Goal: Use online tool/utility: Utilize a website feature to perform a specific function

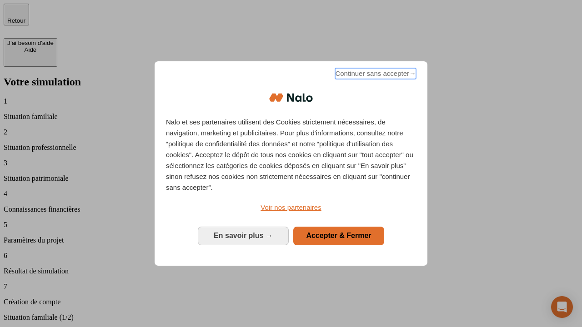
click at [375, 75] on span "Continuer sans accepter →" at bounding box center [375, 73] width 81 height 11
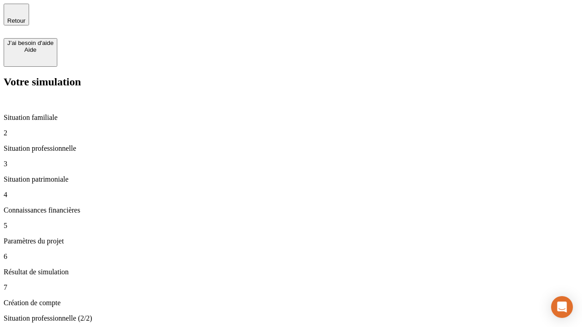
type input "30 000"
type input "40 000"
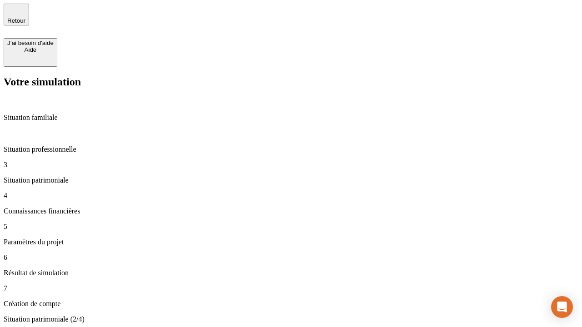
type input "1 100"
type input "20"
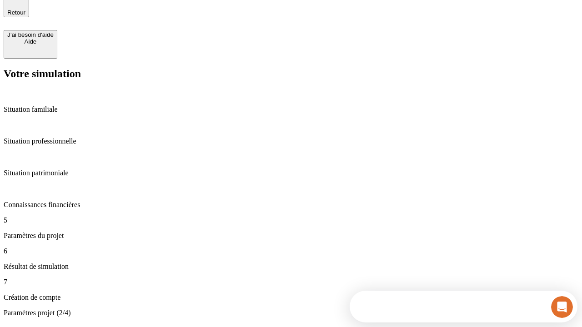
type input "40"
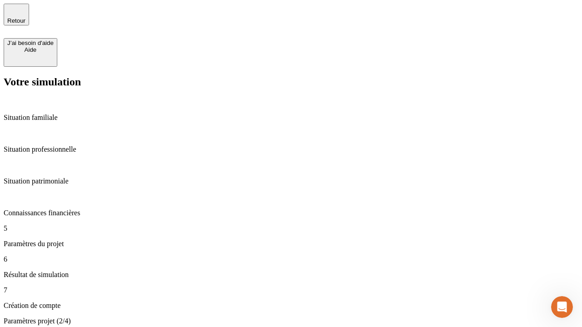
type input "50 000"
type input "640"
